Goal: Task Accomplishment & Management: Use online tool/utility

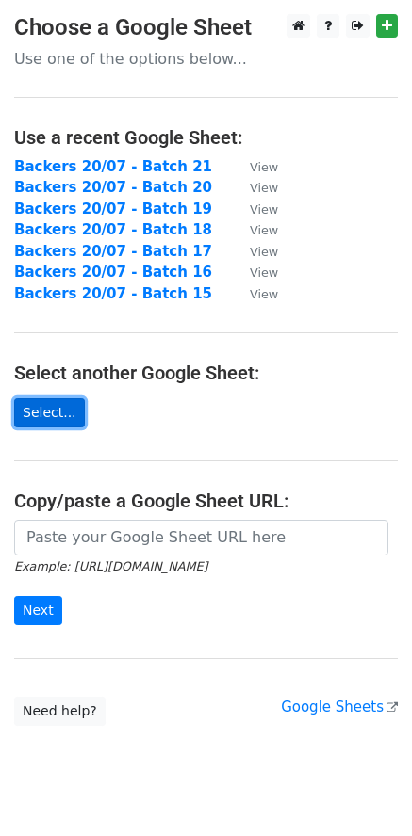
click at [54, 419] on link "Select..." at bounding box center [49, 412] width 71 height 29
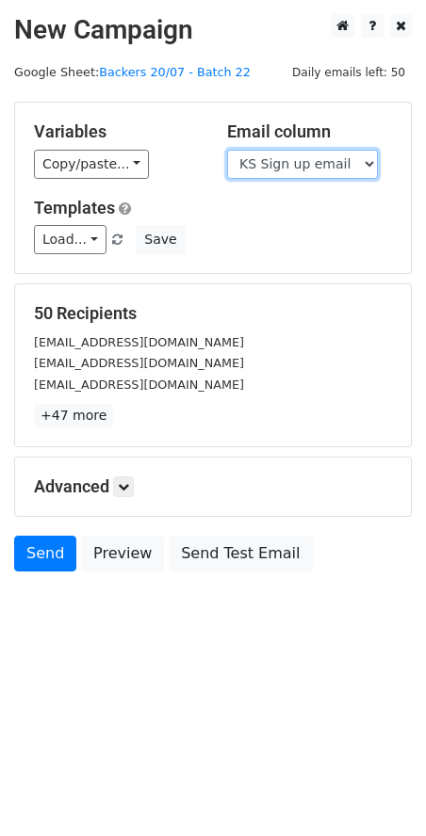
click at [330, 160] on select "Scheduled Backer Number Backer UID Backer Name KS Sign up email Reward Title Bi…" at bounding box center [302, 164] width 151 height 29
select select "Email"
click at [227, 150] on select "Scheduled Backer Number Backer UID Backer Name KS Sign up email Reward Title Bi…" at bounding box center [302, 164] width 151 height 29
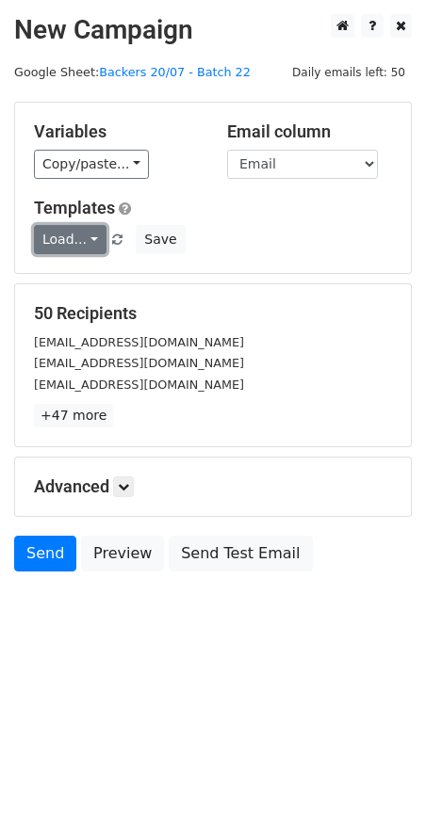
click at [64, 230] on link "Load..." at bounding box center [70, 239] width 73 height 29
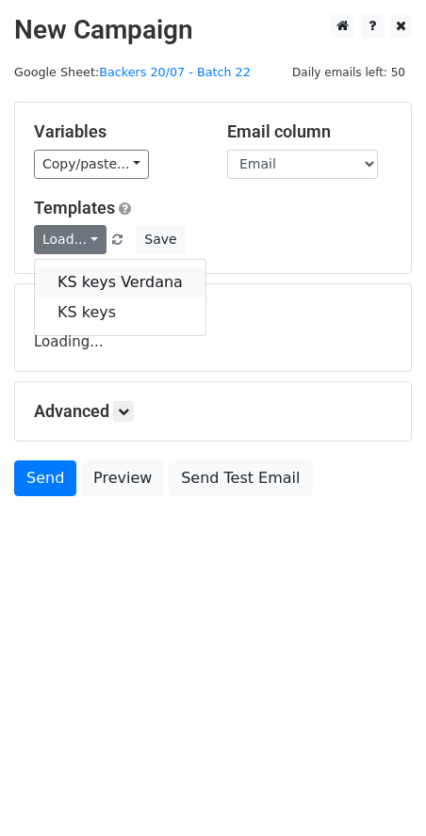
click at [124, 281] on link "KS keys Verdana" at bounding box center [120, 282] width 170 height 30
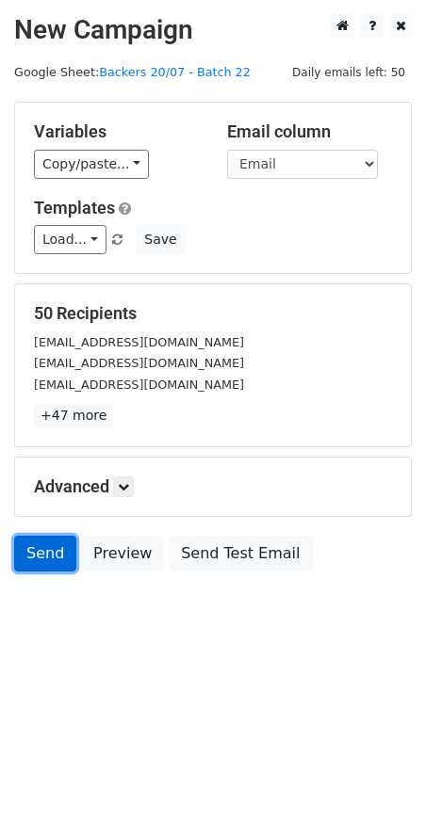
click at [42, 557] on link "Send" at bounding box center [45, 554] width 62 height 36
